Goal: Answer question/provide support

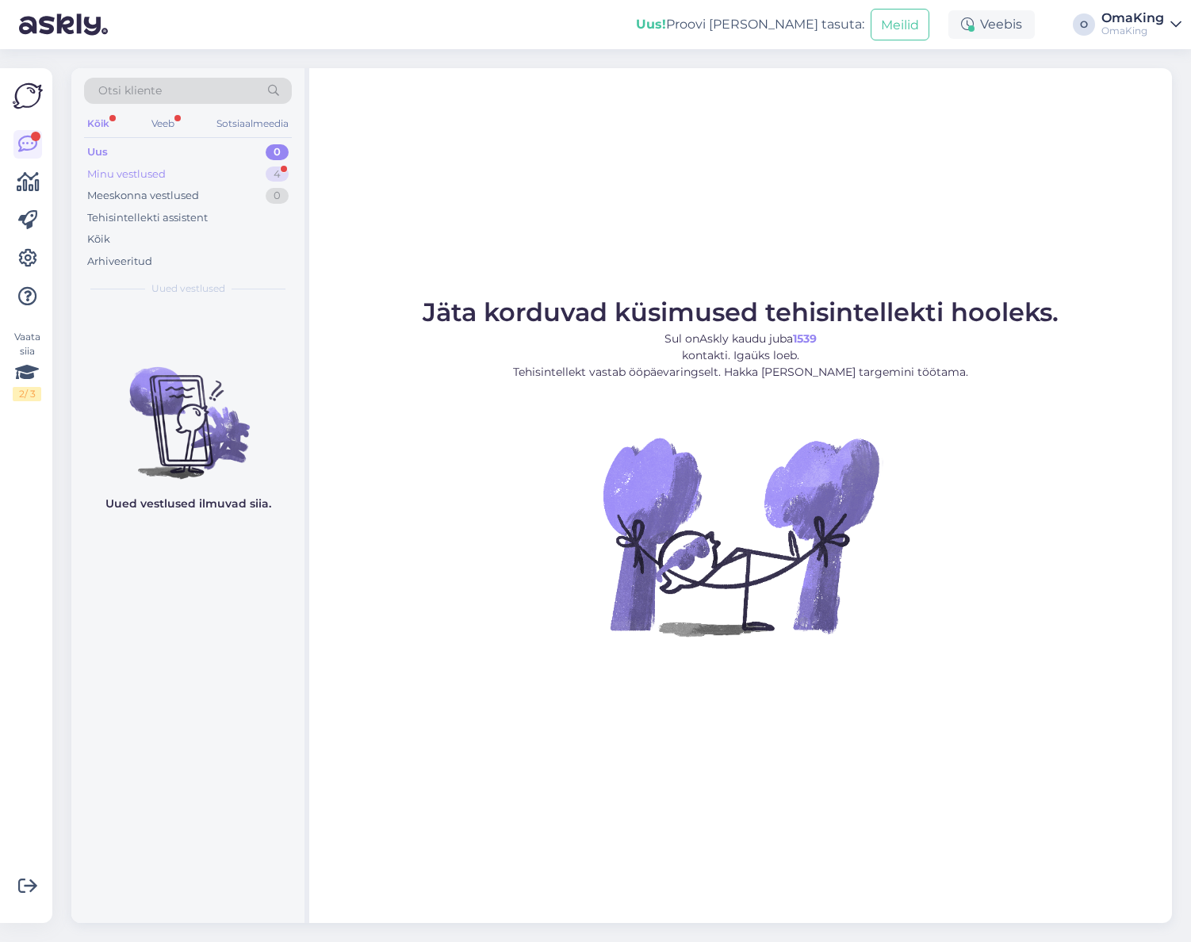
click at [125, 170] on font "Minu vestlused" at bounding box center [126, 173] width 78 height 13
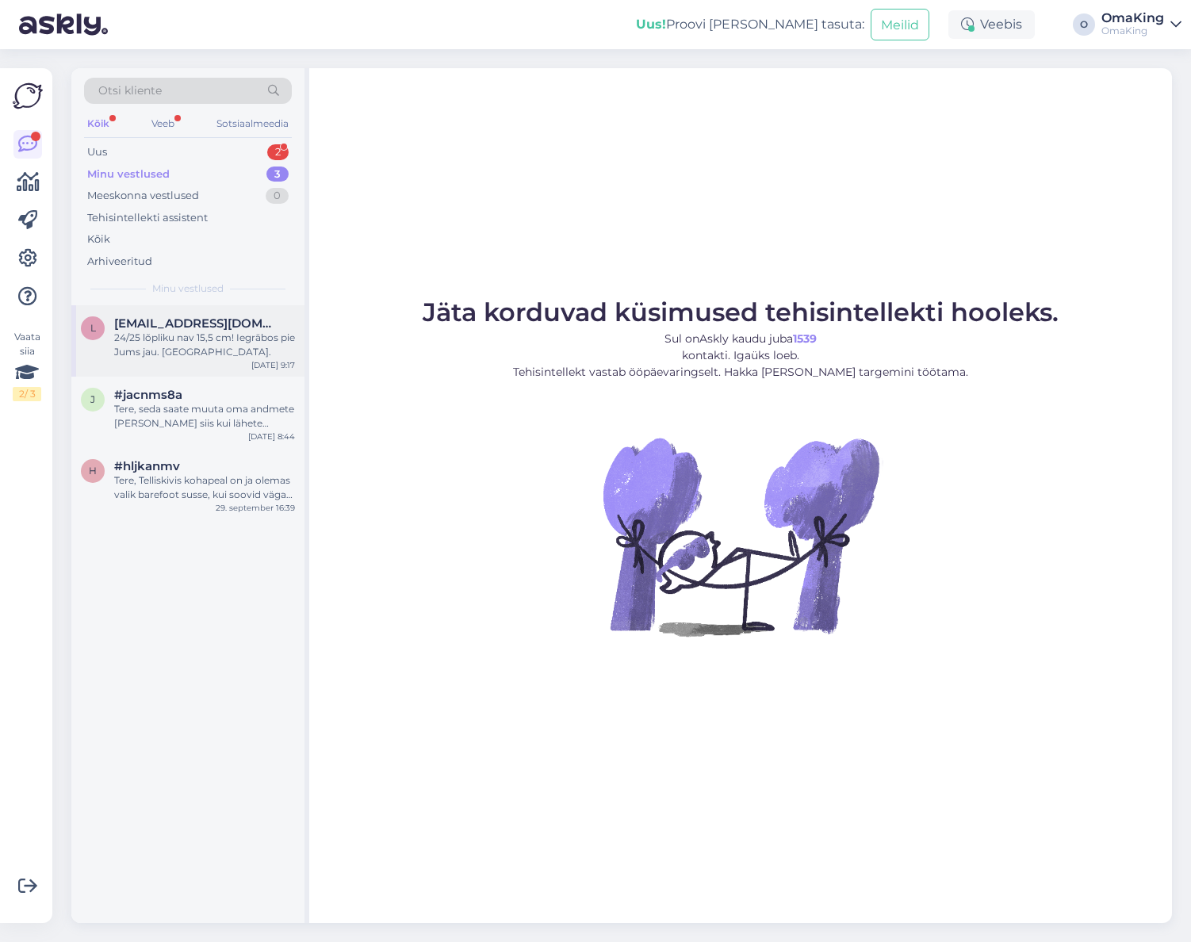
click at [168, 357] on font "24/25 lõpliku nav 15,5 cm! Iegrābos pie Jums jau. [GEOGRAPHIC_DATA]." at bounding box center [204, 344] width 181 height 26
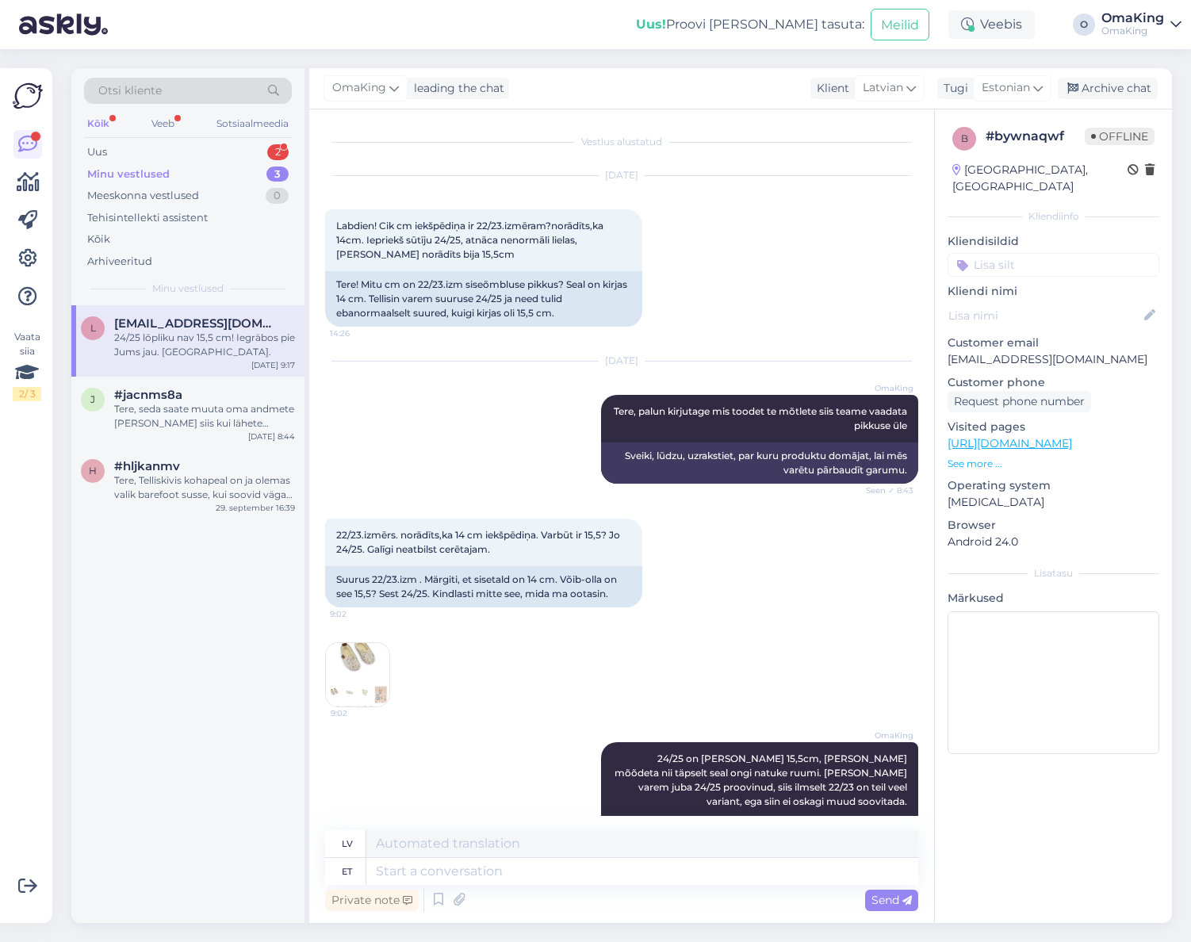
scroll to position [270, 0]
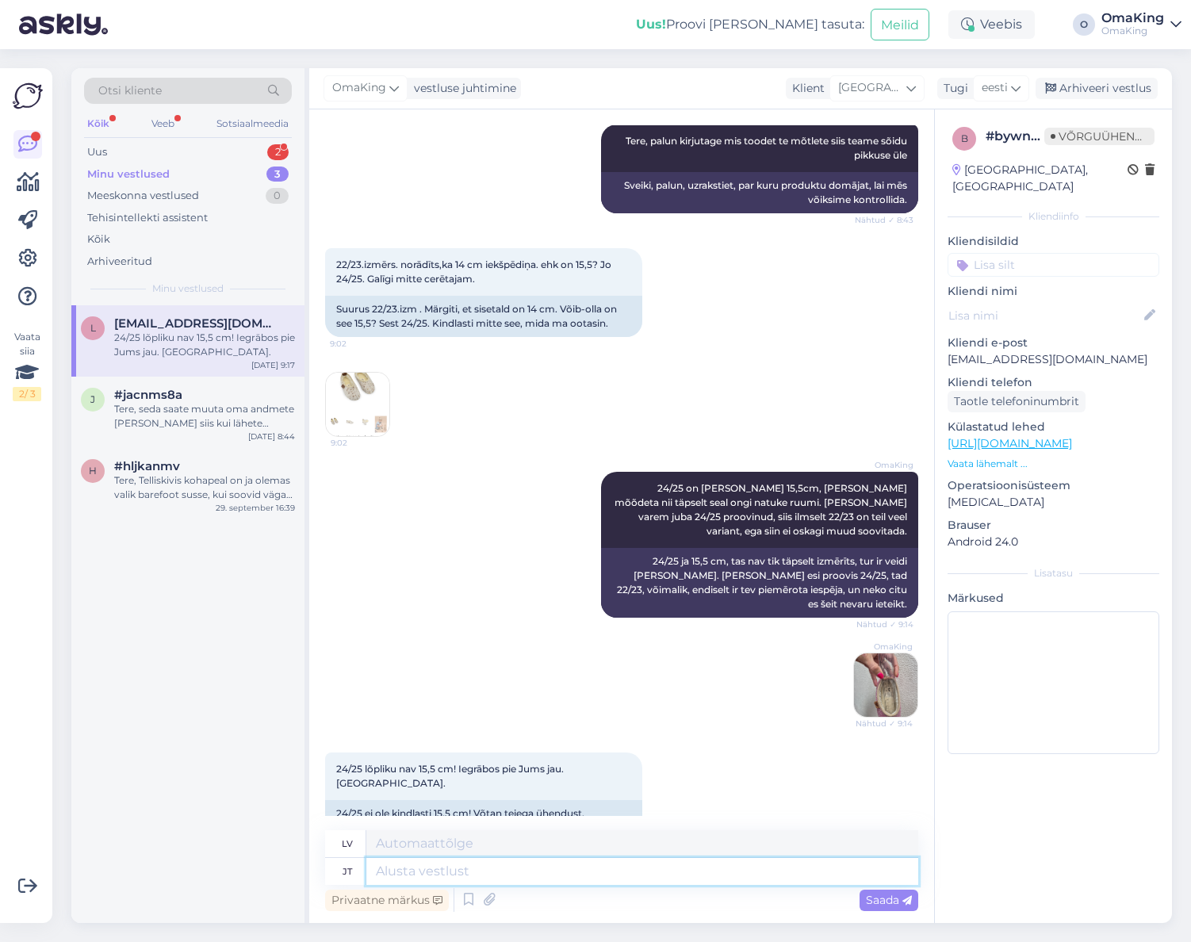
click at [385, 880] on textarea at bounding box center [642, 871] width 552 height 27
click at [171, 488] on font "Tere, Telliskivis kohapeal on ja olemas valik barefoot susse, kui soovid väga t…" at bounding box center [203, 501] width 178 height 55
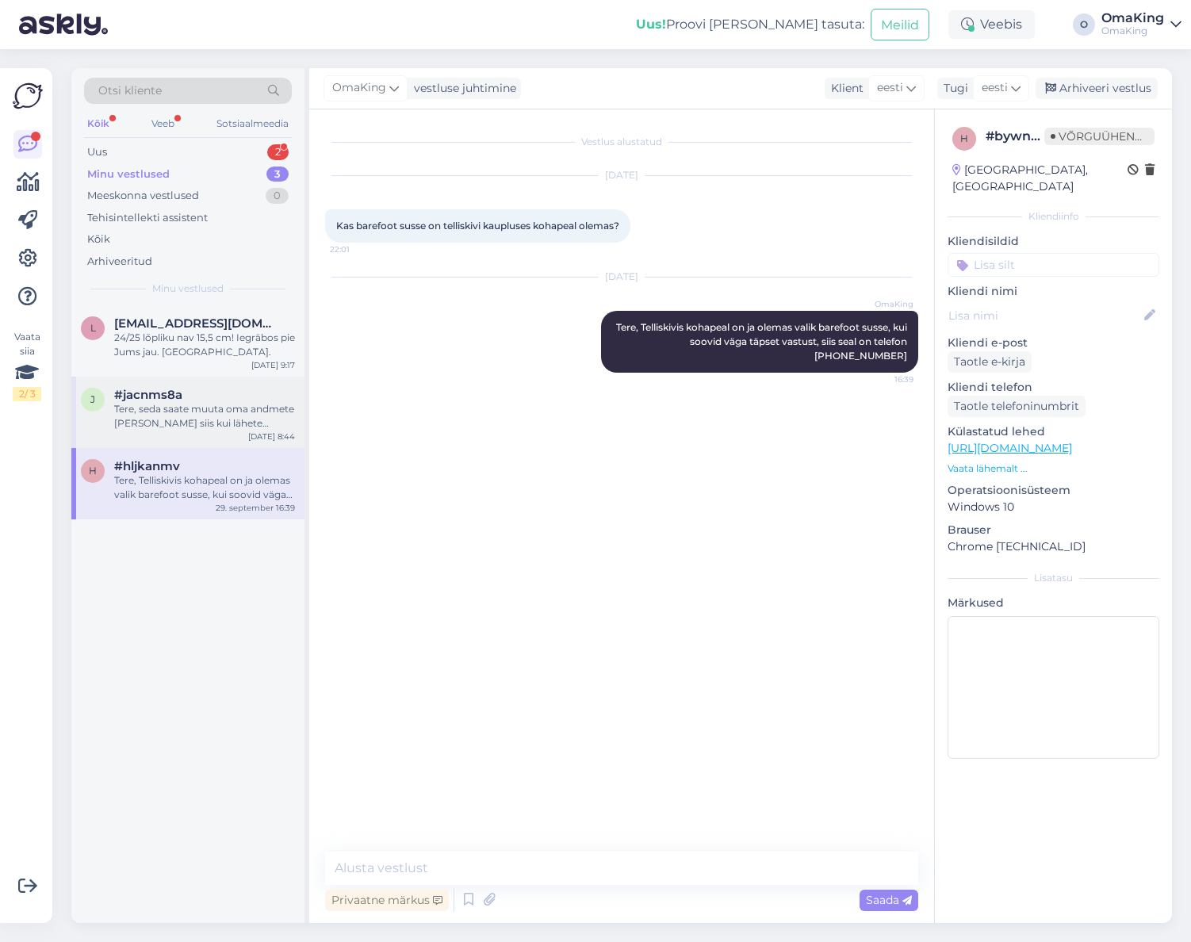
click at [161, 423] on font "Tere, seda saate muuta oma andmete [PERSON_NAME] siis kui lähete ostukorvi MINE…" at bounding box center [204, 444] width 180 height 83
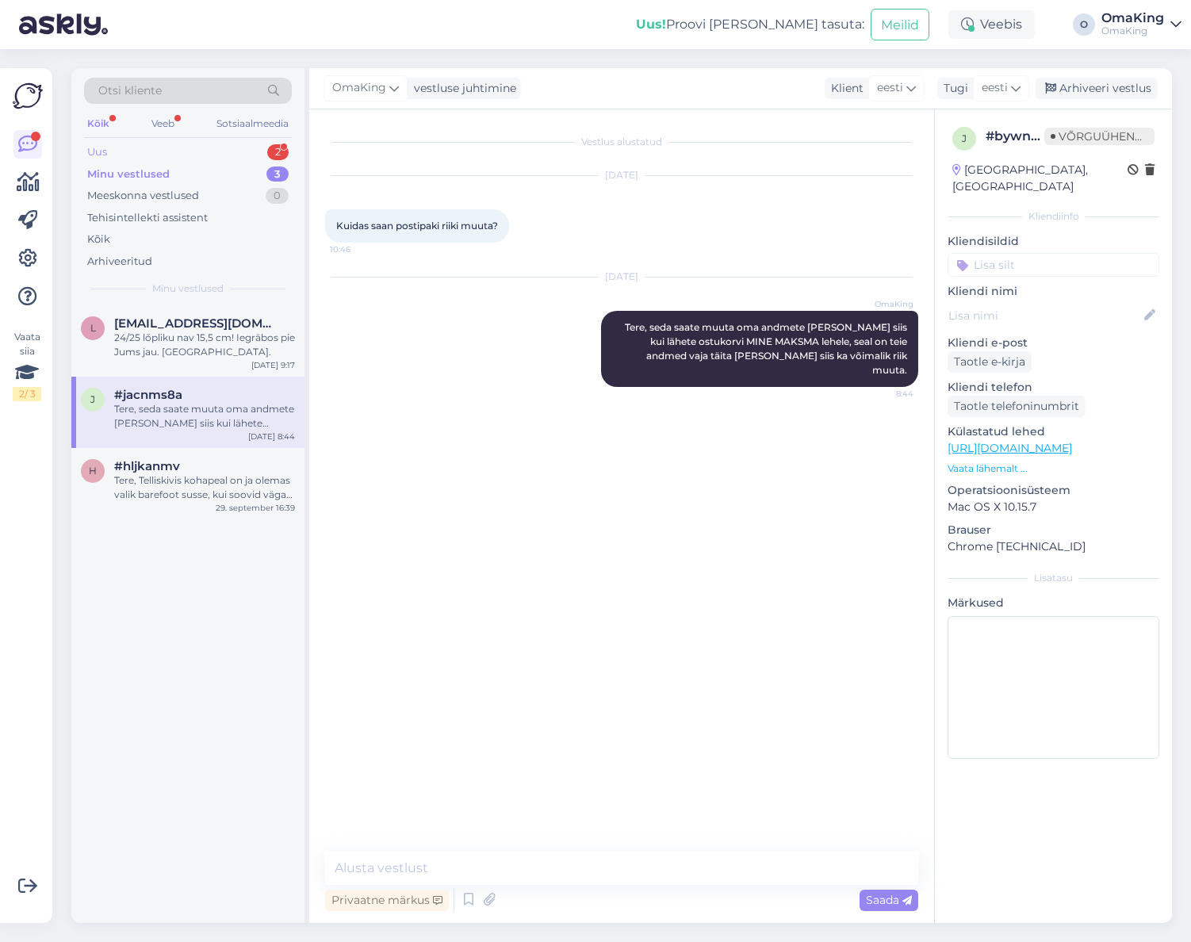
click at [109, 155] on div "Uus 2" at bounding box center [188, 152] width 208 height 22
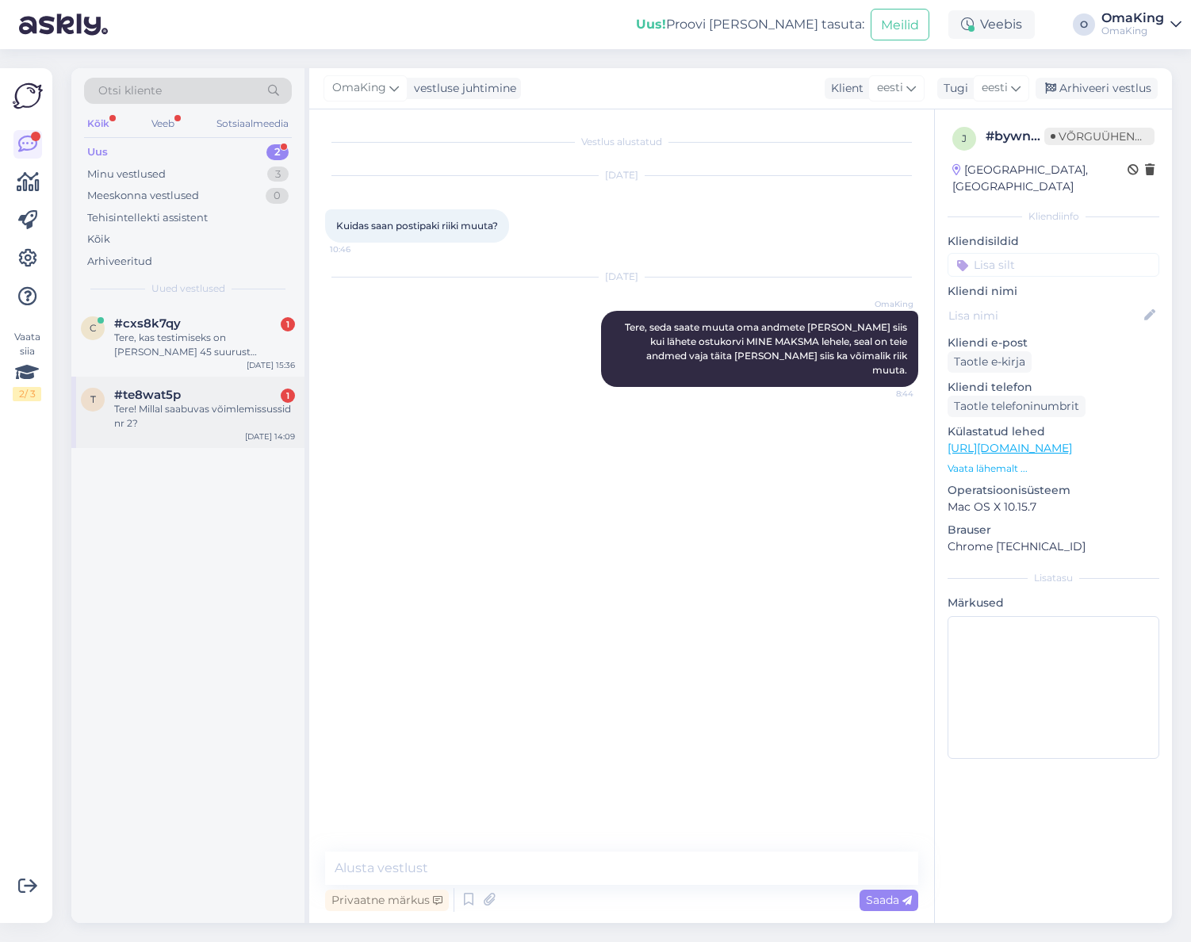
click at [147, 415] on div "Tere! Millal saabuvas võimlemissussid nr 2?" at bounding box center [204, 416] width 181 height 29
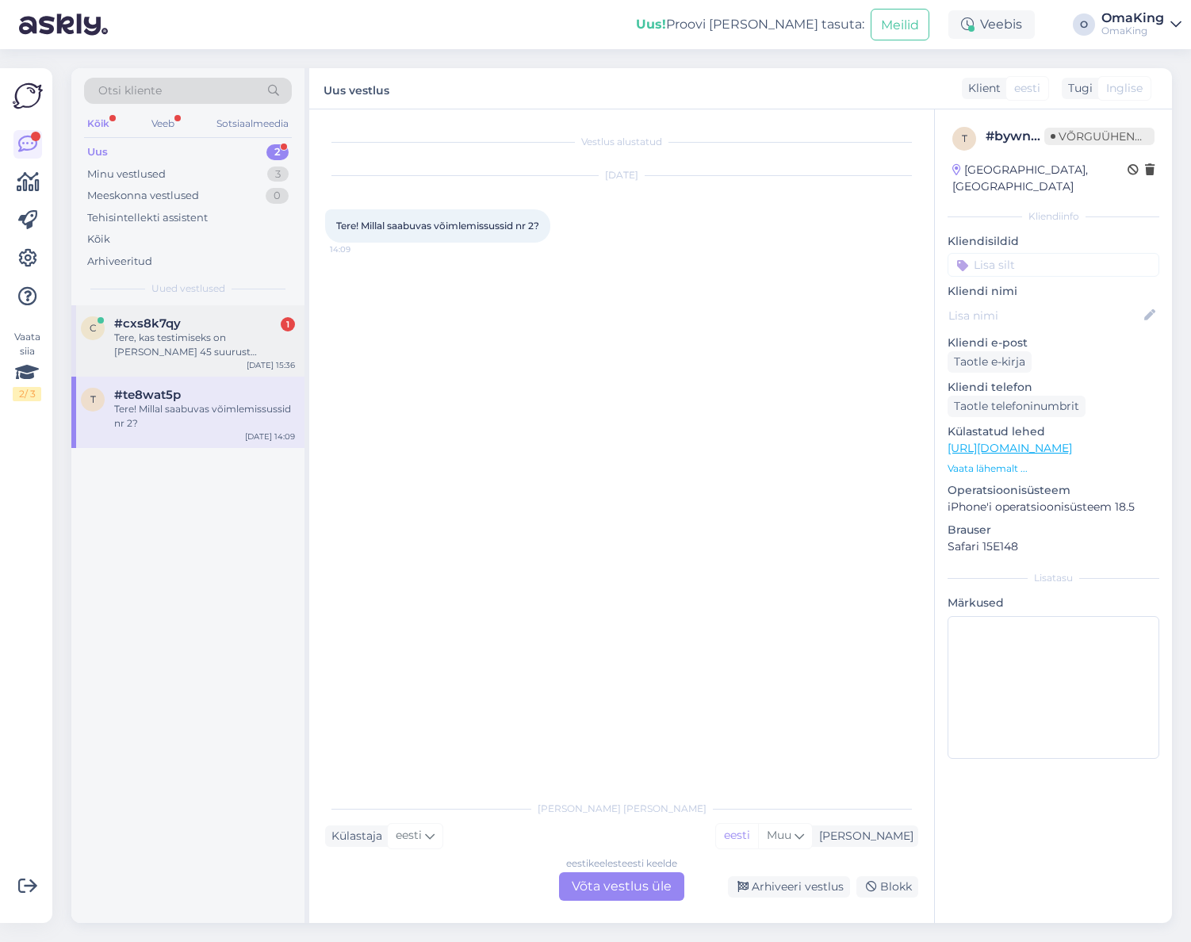
click at [155, 333] on font "Tere, kas testimiseks on [PERSON_NAME] 45 suurust pakkuda?" at bounding box center [185, 351] width 143 height 40
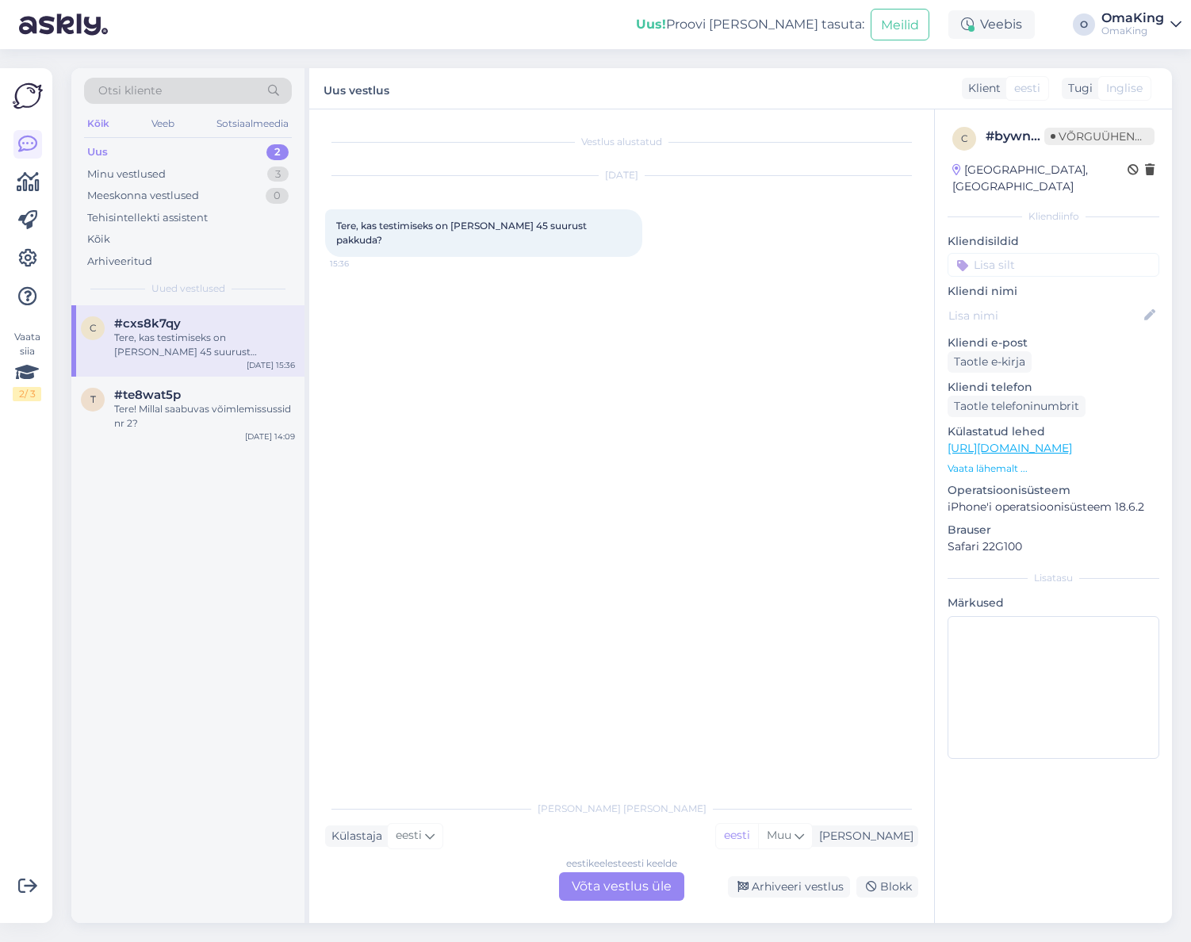
click at [610, 888] on font "Võta vestlus üle" at bounding box center [622, 885] width 100 height 15
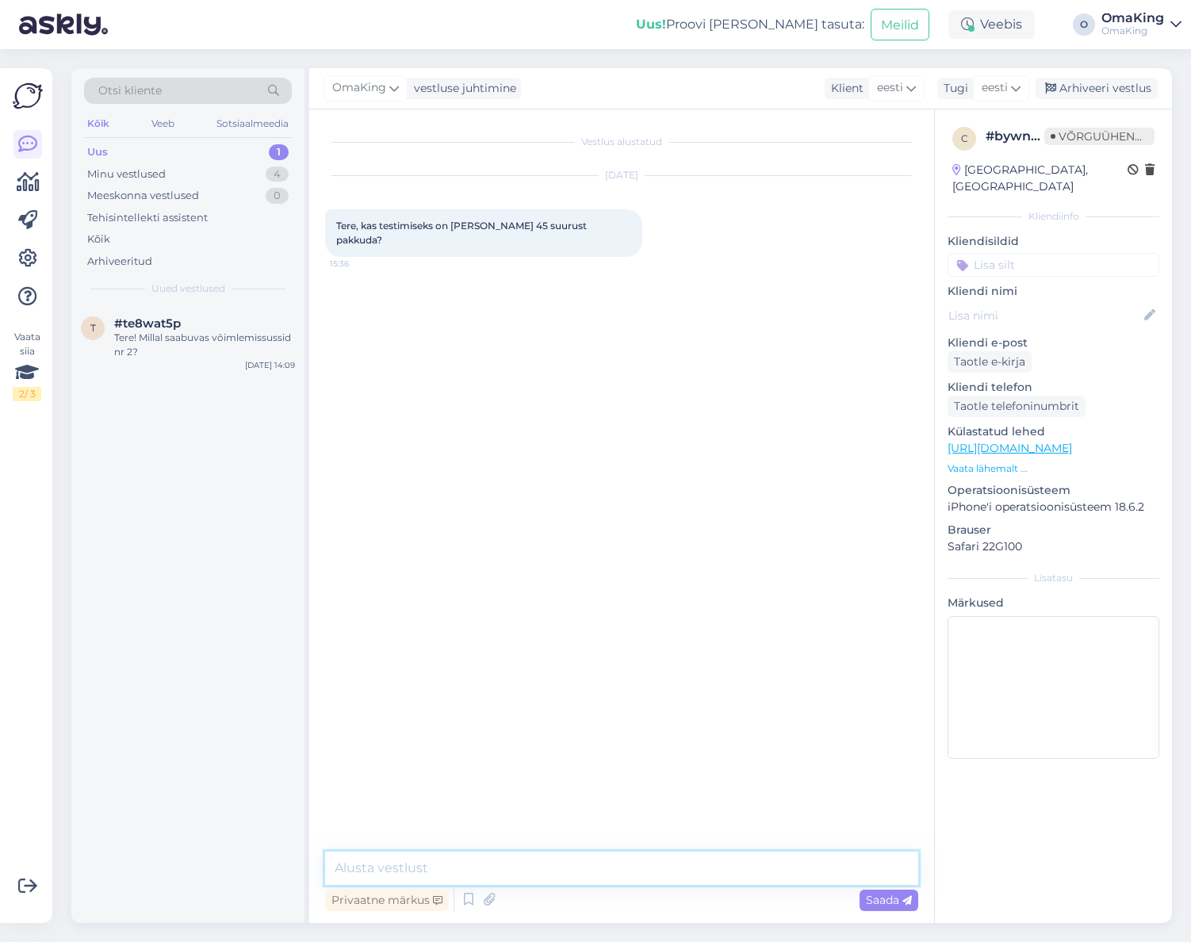
drag, startPoint x: 446, startPoint y: 867, endPoint x: 444, endPoint y: 857, distance: 9.8
click at [446, 864] on textarea at bounding box center [621, 867] width 593 height 33
type textarea "Tere,"
